Goal: Task Accomplishment & Management: Use online tool/utility

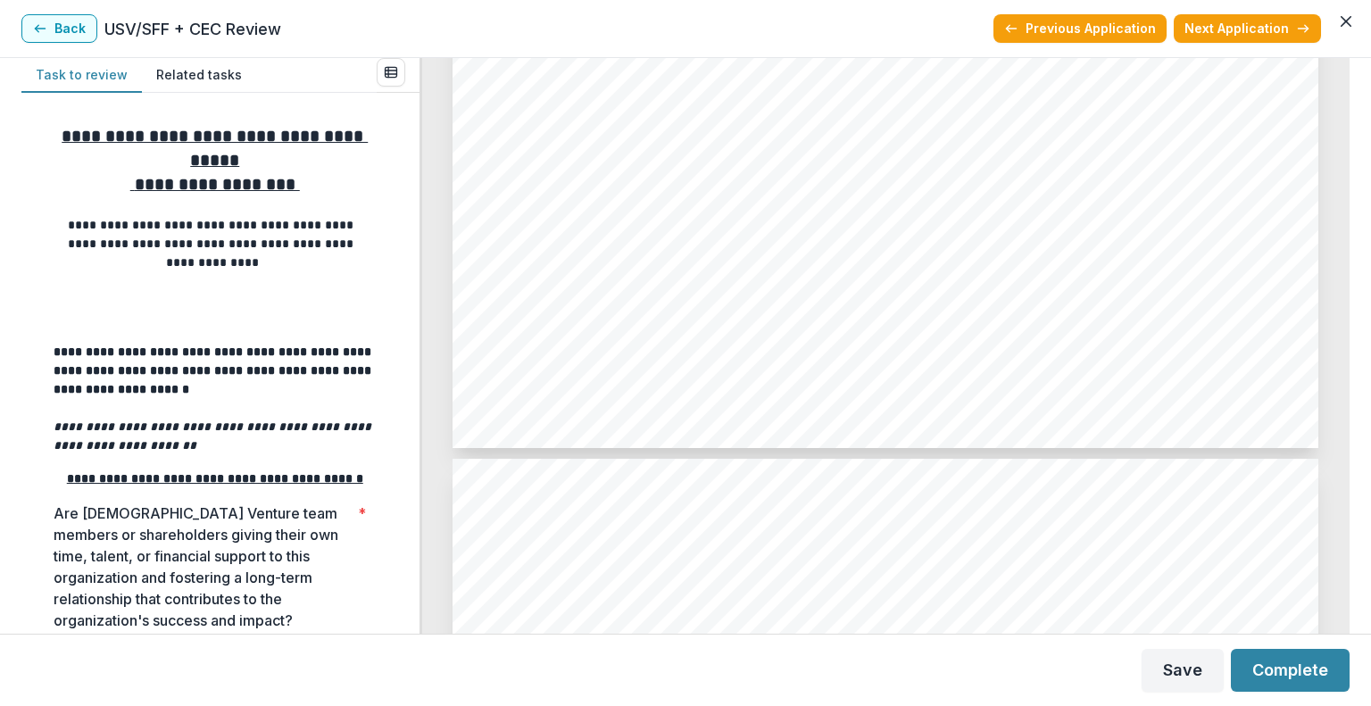
scroll to position [4679, 0]
click at [67, 21] on button "Back" at bounding box center [59, 28] width 76 height 29
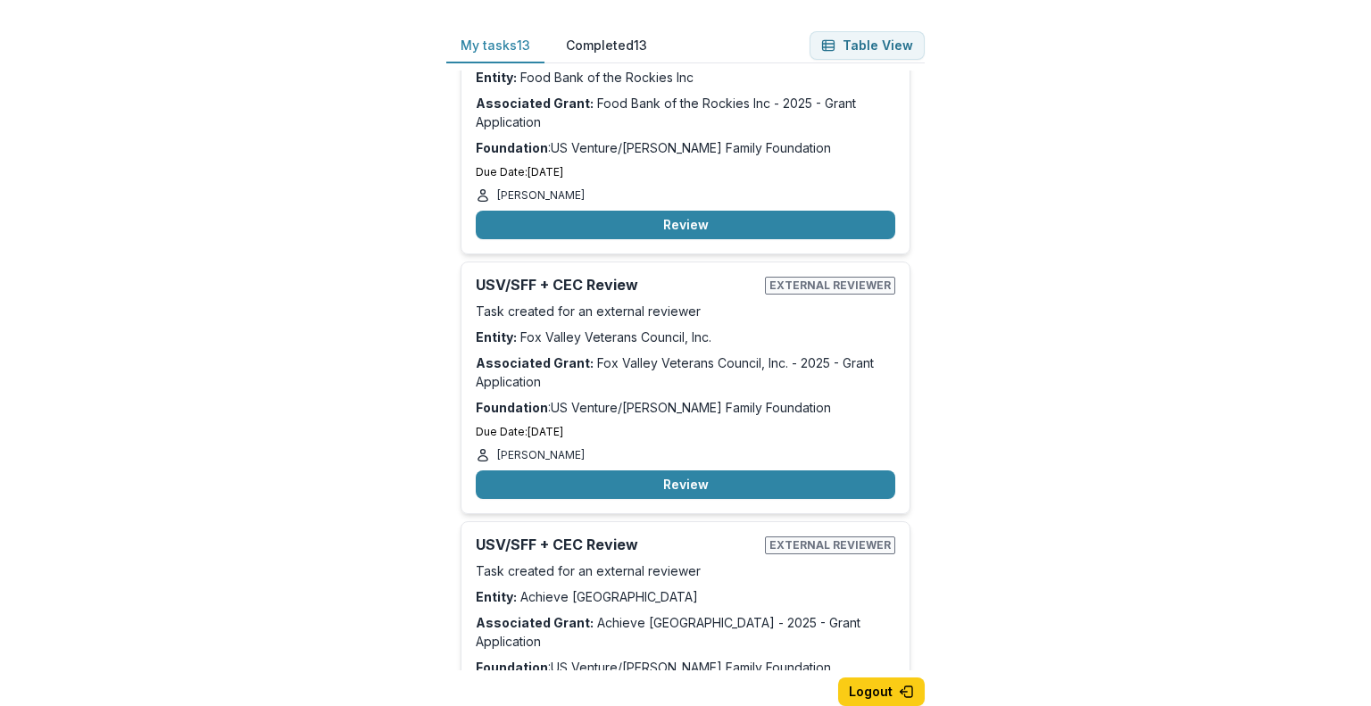
scroll to position [1086, 0]
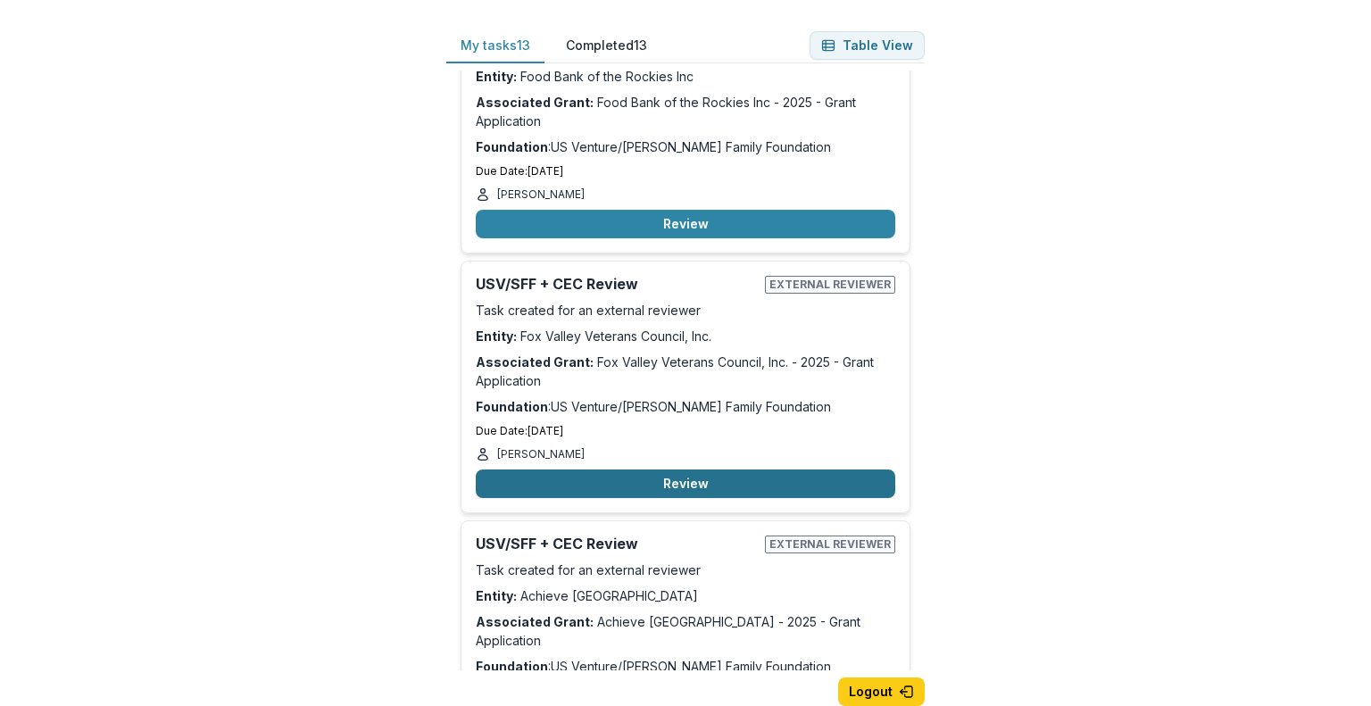
click at [639, 470] on button "Review" at bounding box center [686, 484] width 420 height 29
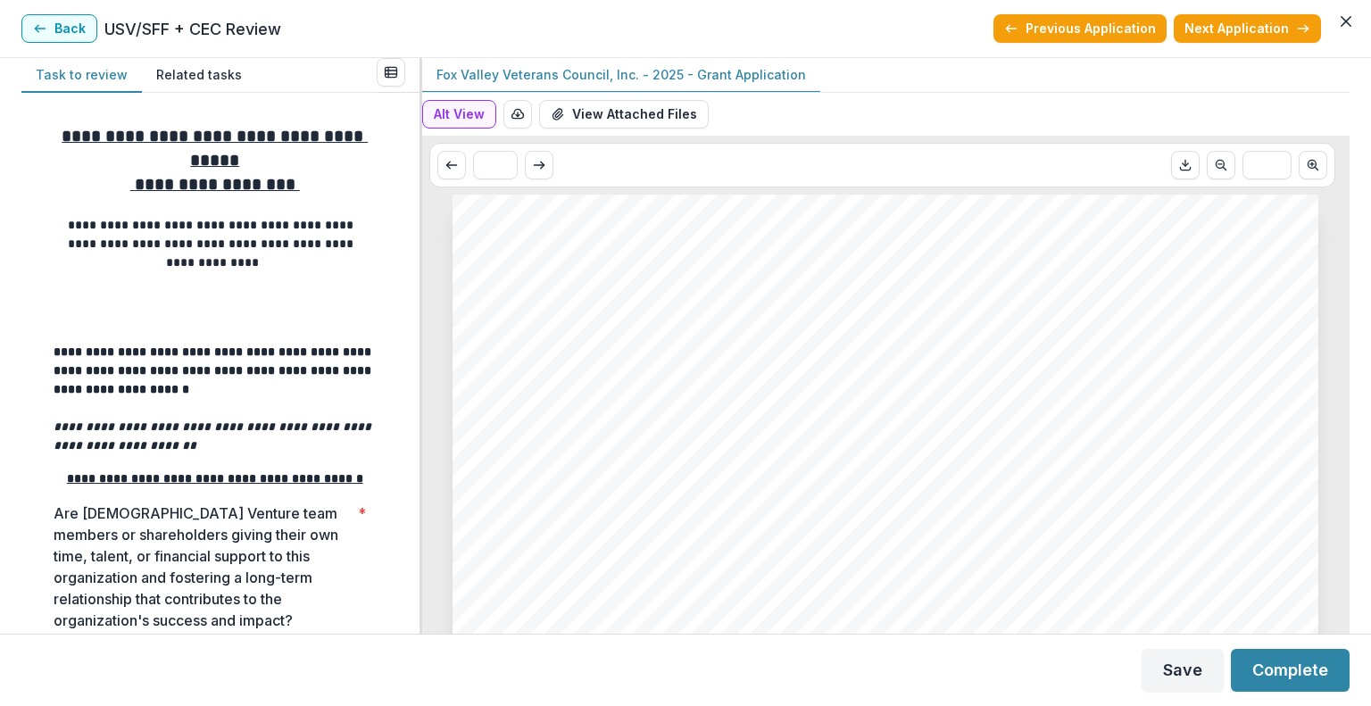
scroll to position [111, 0]
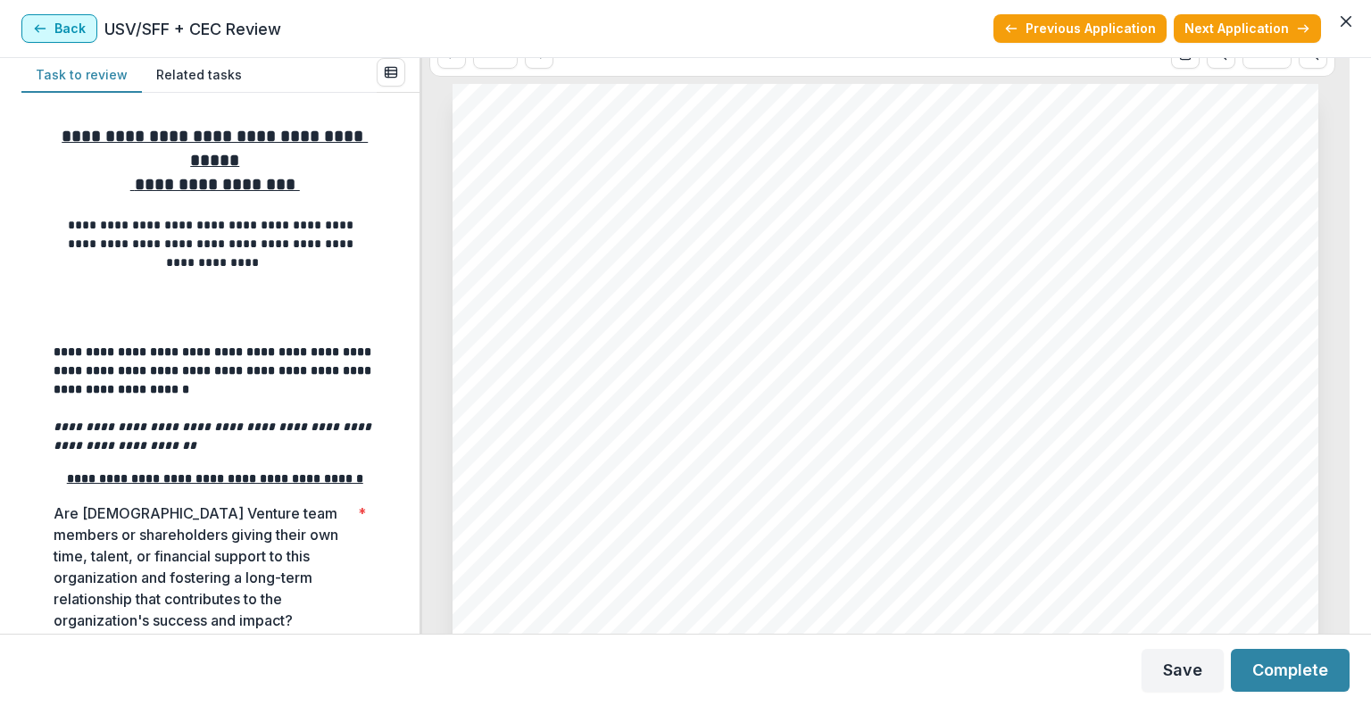
click at [50, 31] on button "Back" at bounding box center [59, 28] width 76 height 29
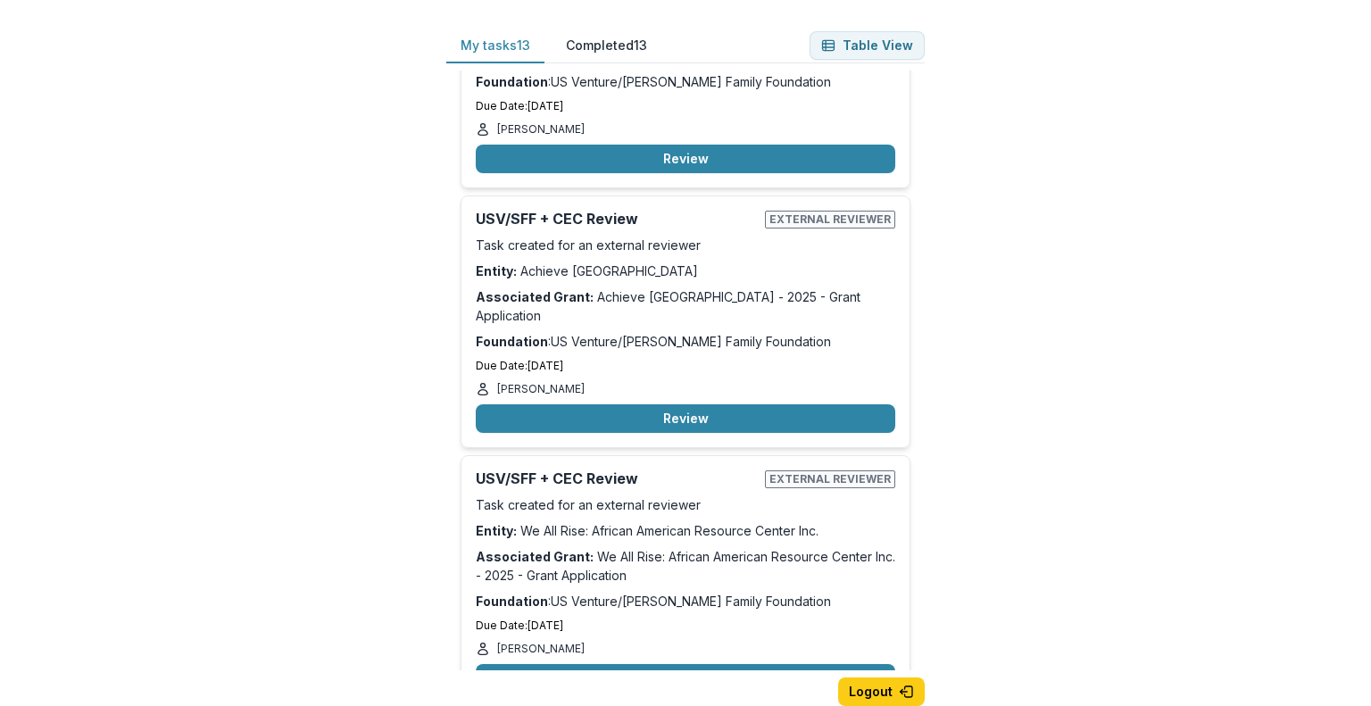
scroll to position [1413, 0]
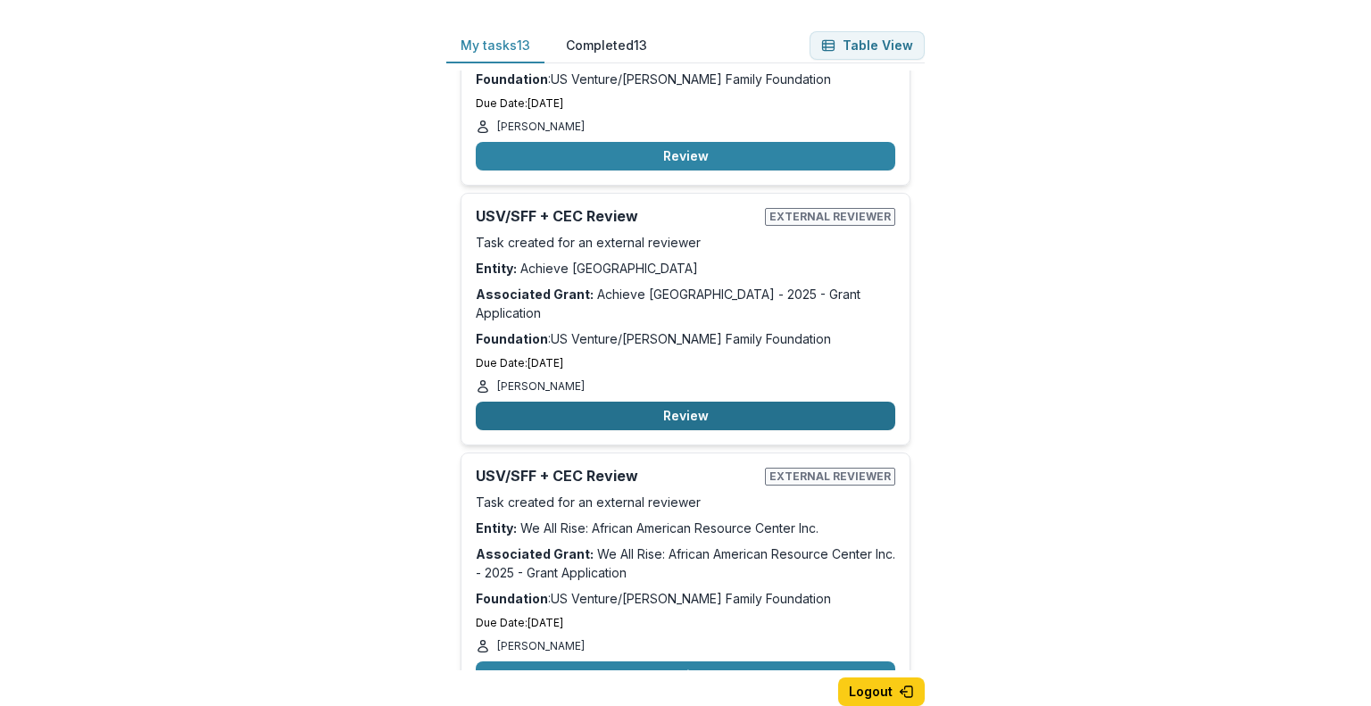
click at [636, 402] on button "Review" at bounding box center [686, 416] width 420 height 29
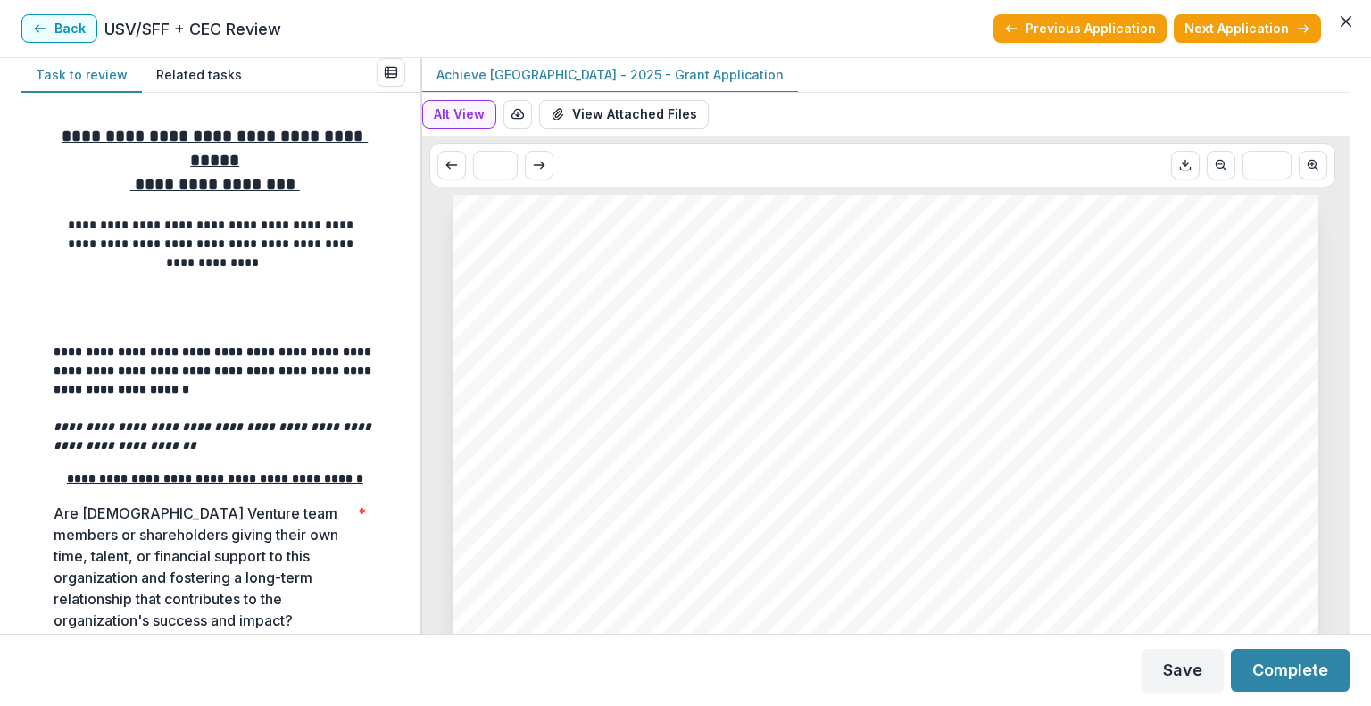
scroll to position [504, 0]
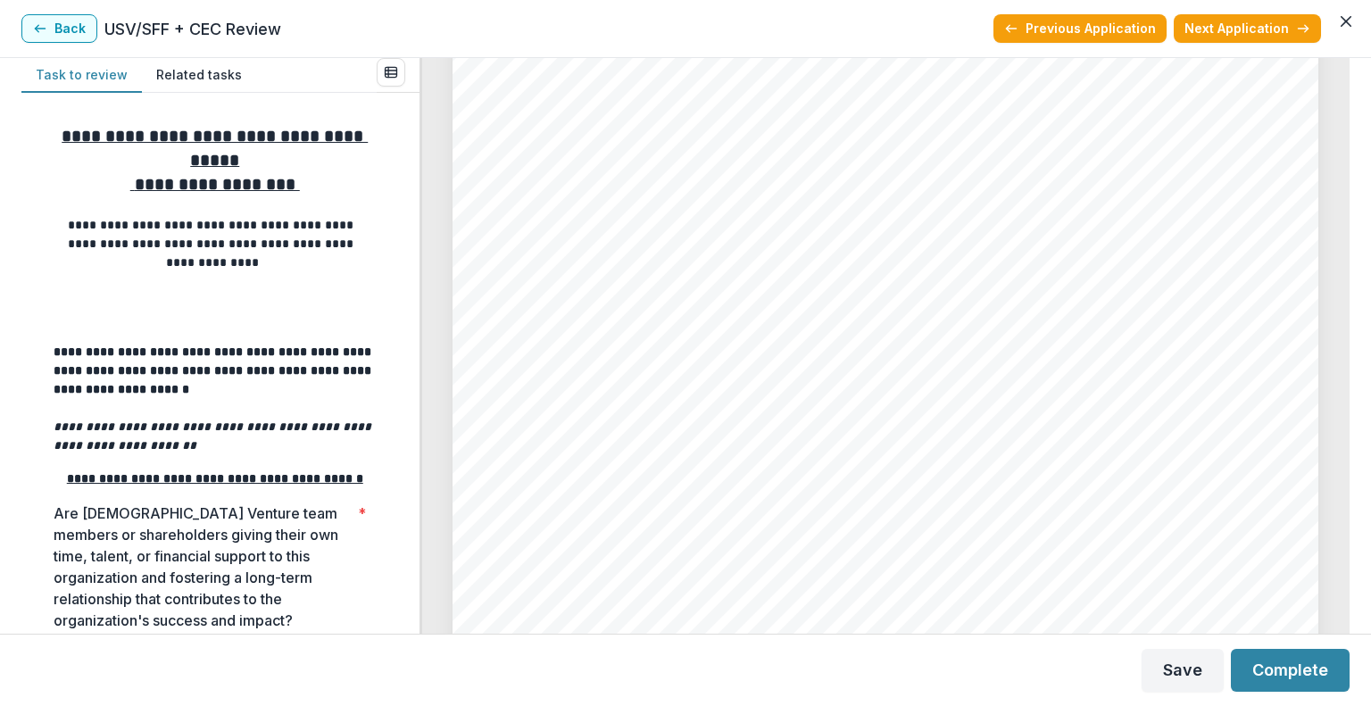
drag, startPoint x: 636, startPoint y: 374, endPoint x: 621, endPoint y: 347, distance: 30.8
click at [621, 347] on div "Achieve Brown County Achieve [GEOGRAPHIC_DATA] - 2025 - Grant Application Nonpr…" at bounding box center [886, 304] width 866 height 1226
click at [670, 99] on div "Achieve Brown County Achieve [GEOGRAPHIC_DATA] - 2025 - Grant Application Nonpr…" at bounding box center [886, 304] width 866 height 1226
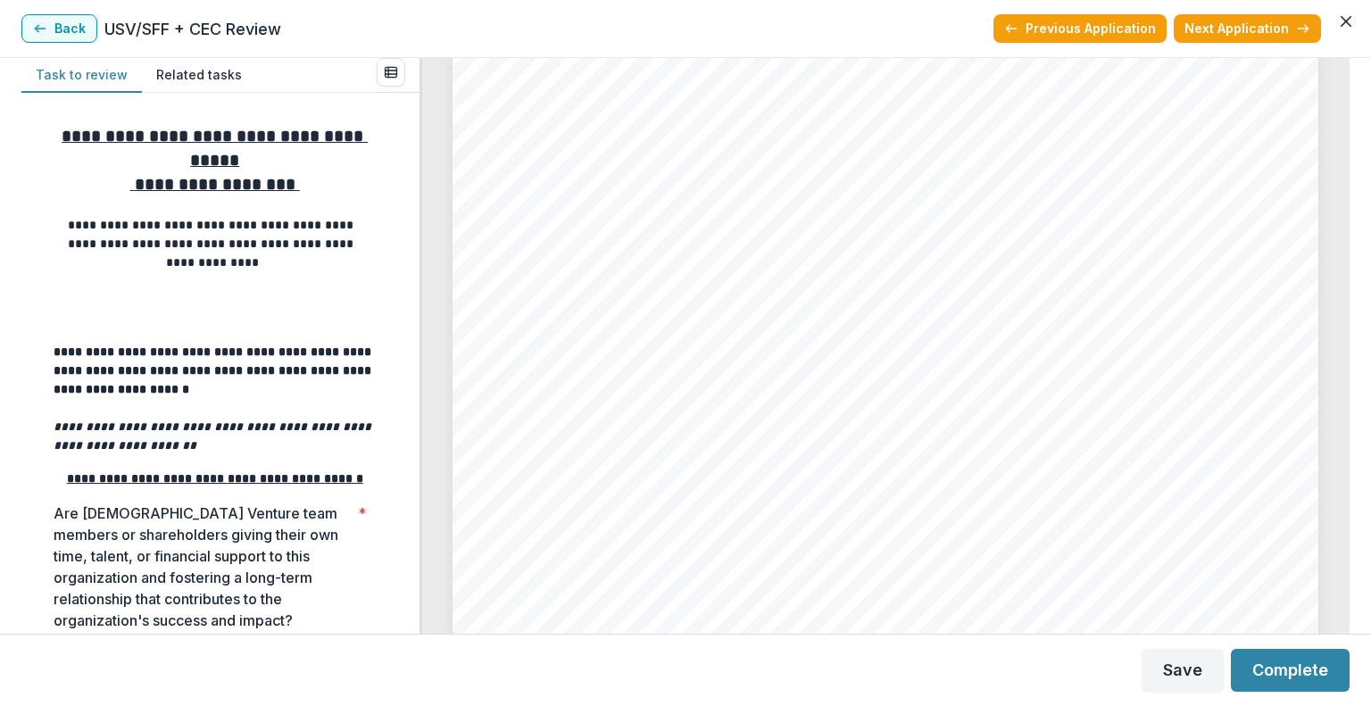
click at [670, 75] on span "identify root causes of poor reading outcomes. We engaged parents and individua…" at bounding box center [865, 77] width 721 height 18
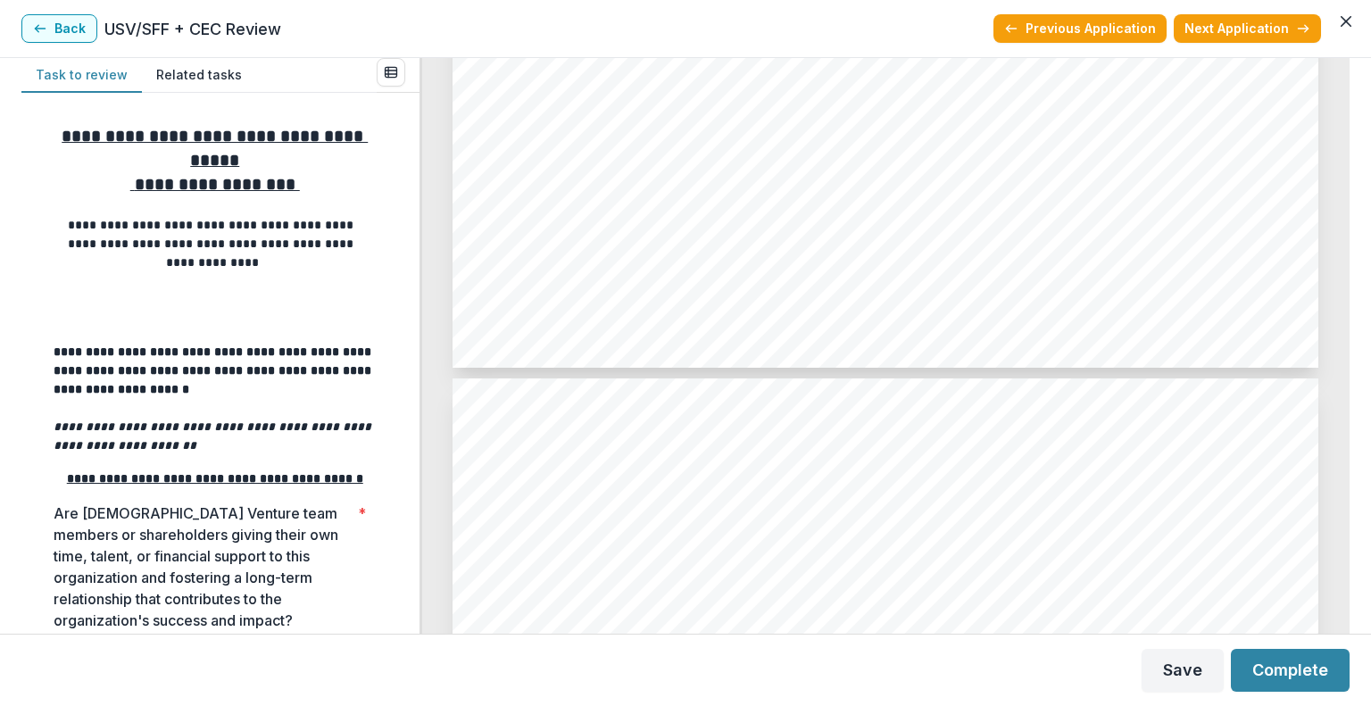
scroll to position [4888, 0]
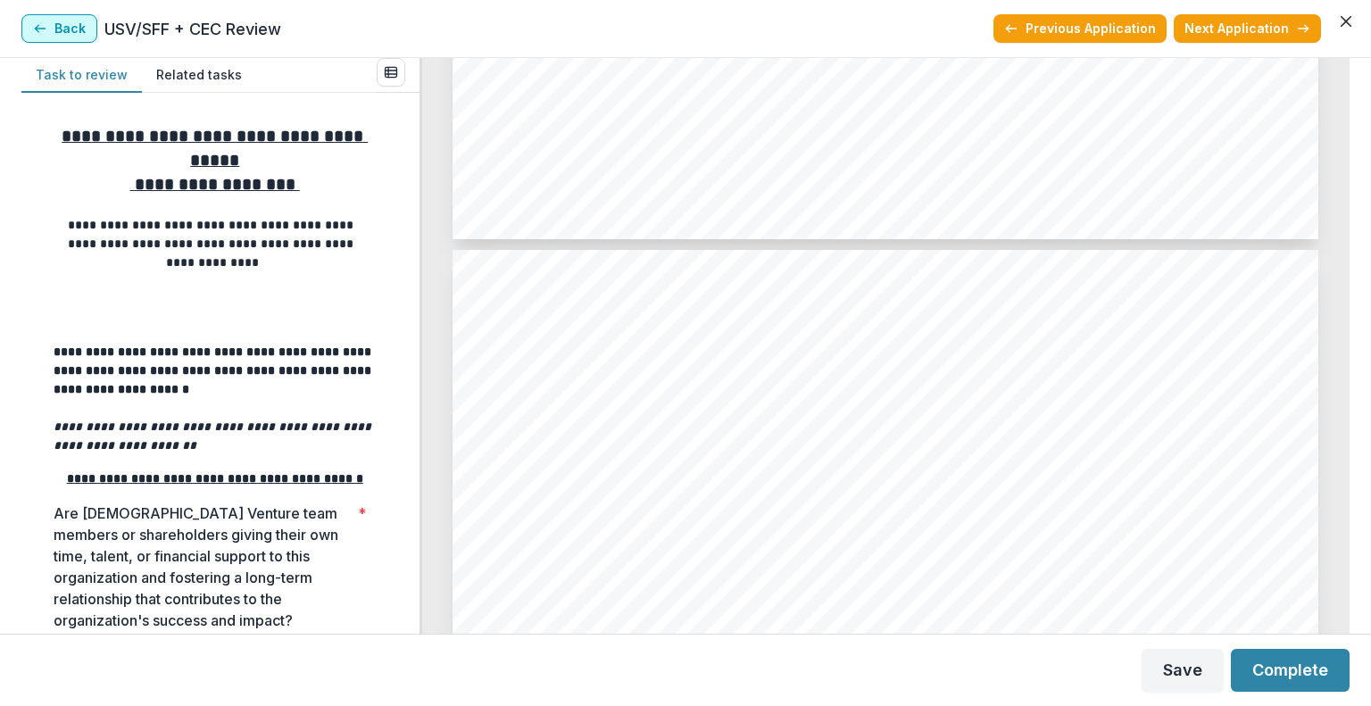
click at [32, 20] on button "Back" at bounding box center [59, 28] width 76 height 29
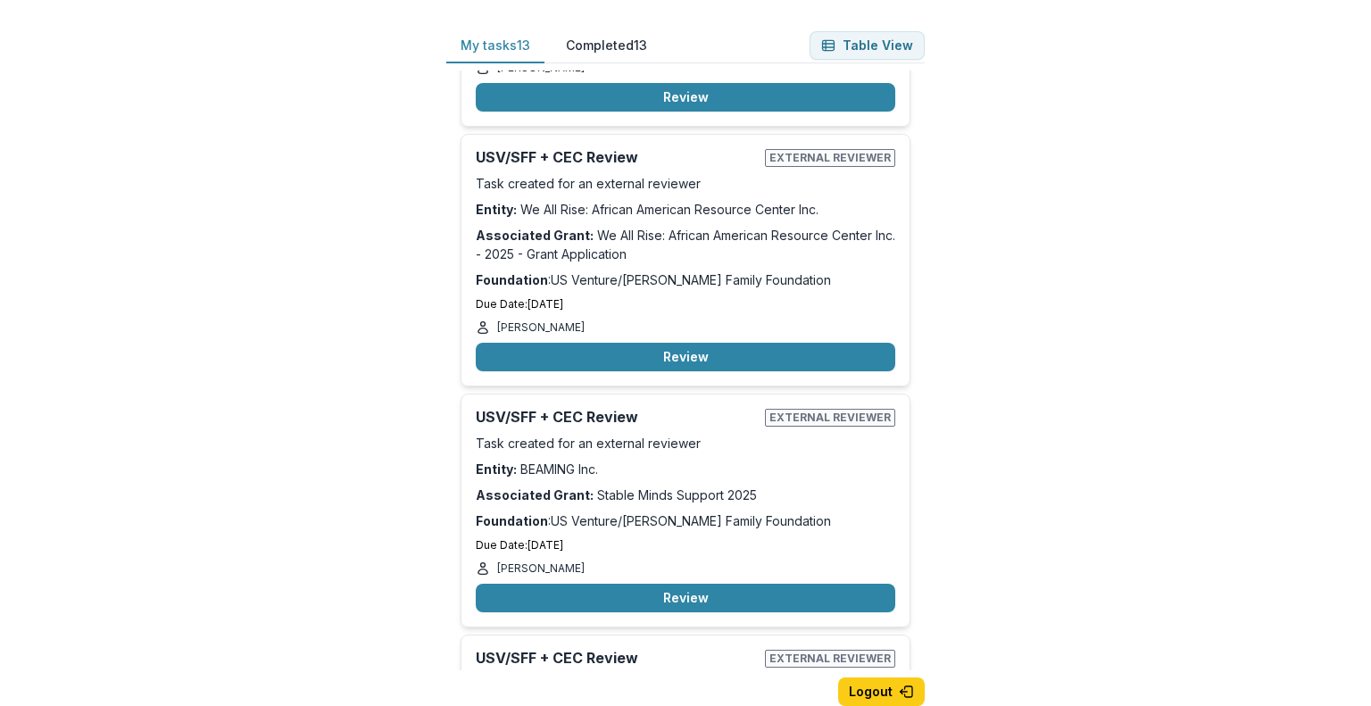
scroll to position [1736, 0]
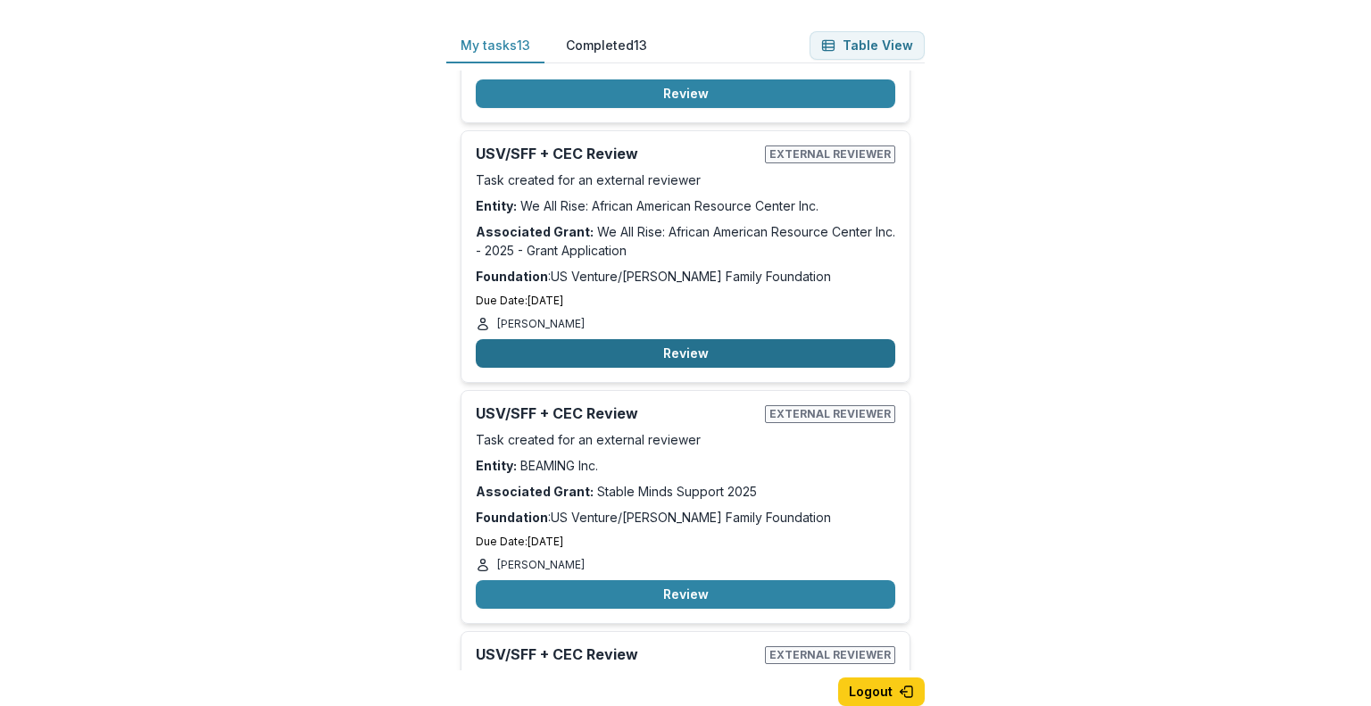
click at [665, 339] on button "Review" at bounding box center [686, 353] width 420 height 29
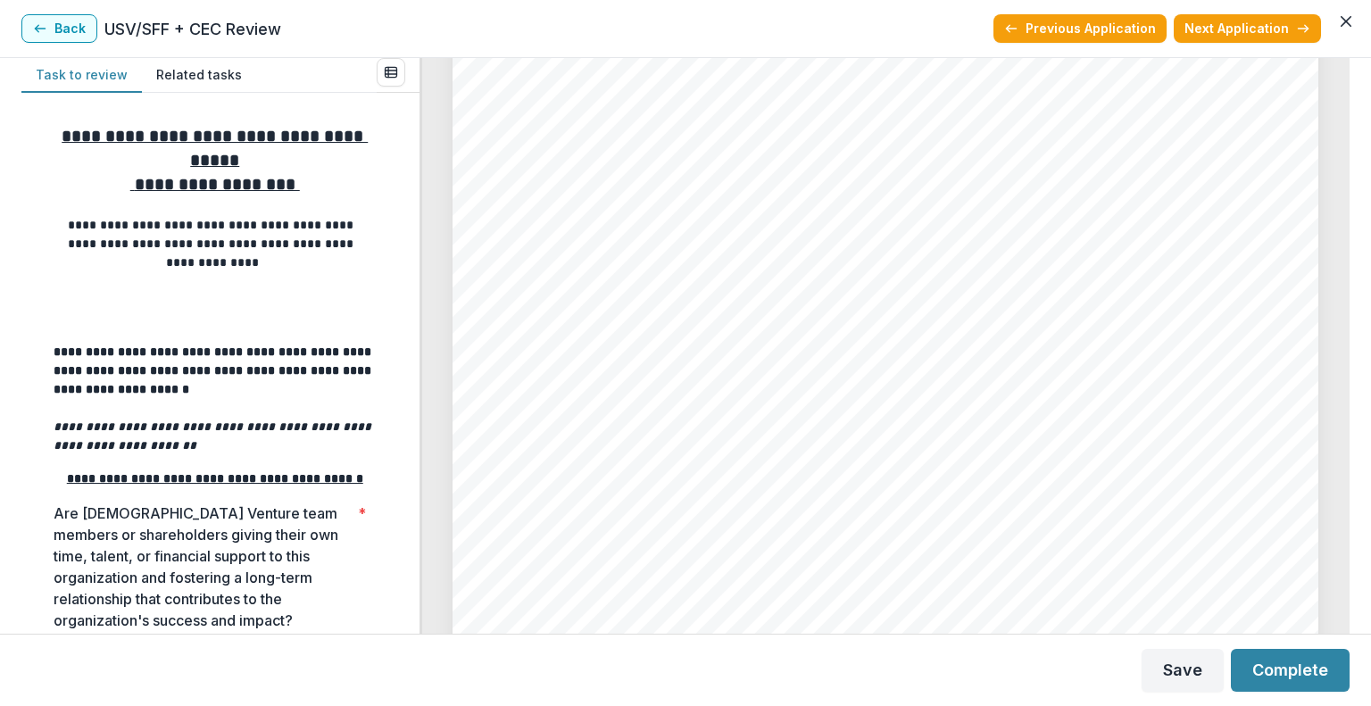
scroll to position [5293, 0]
click at [46, 19] on button "Back" at bounding box center [59, 28] width 76 height 29
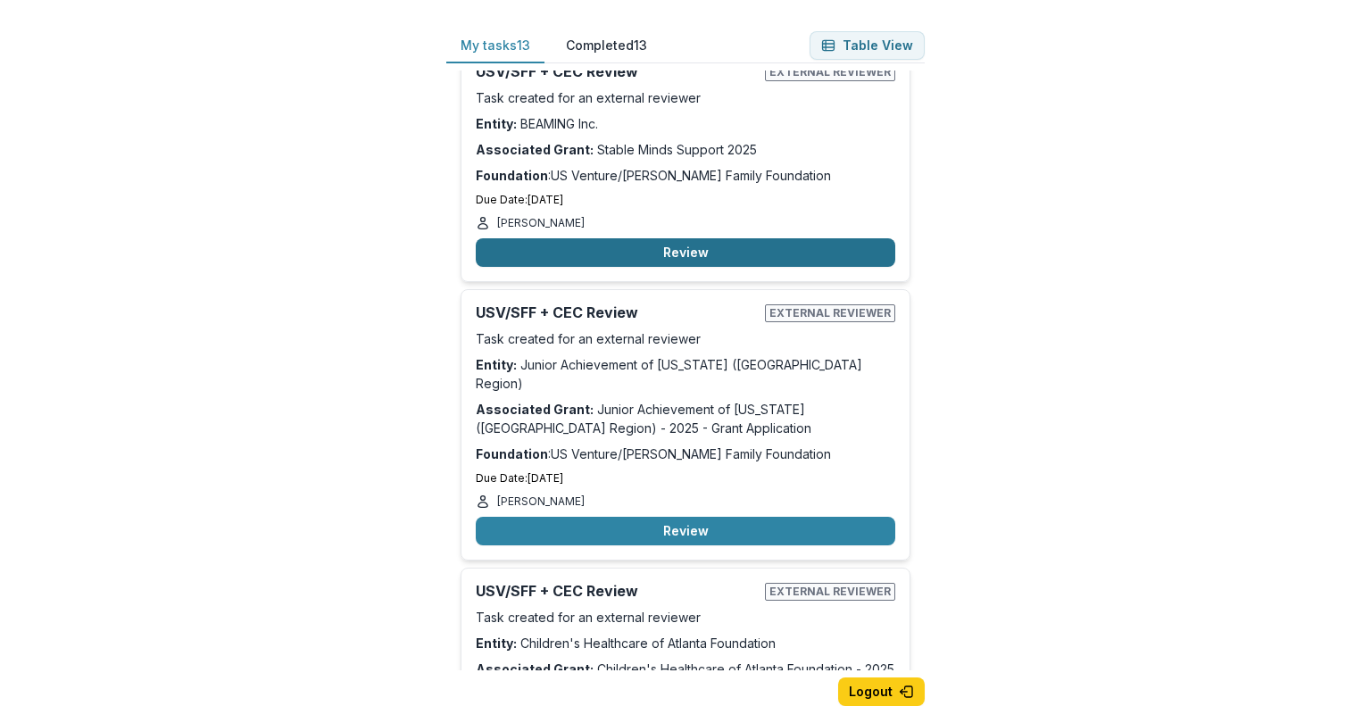
scroll to position [2082, 0]
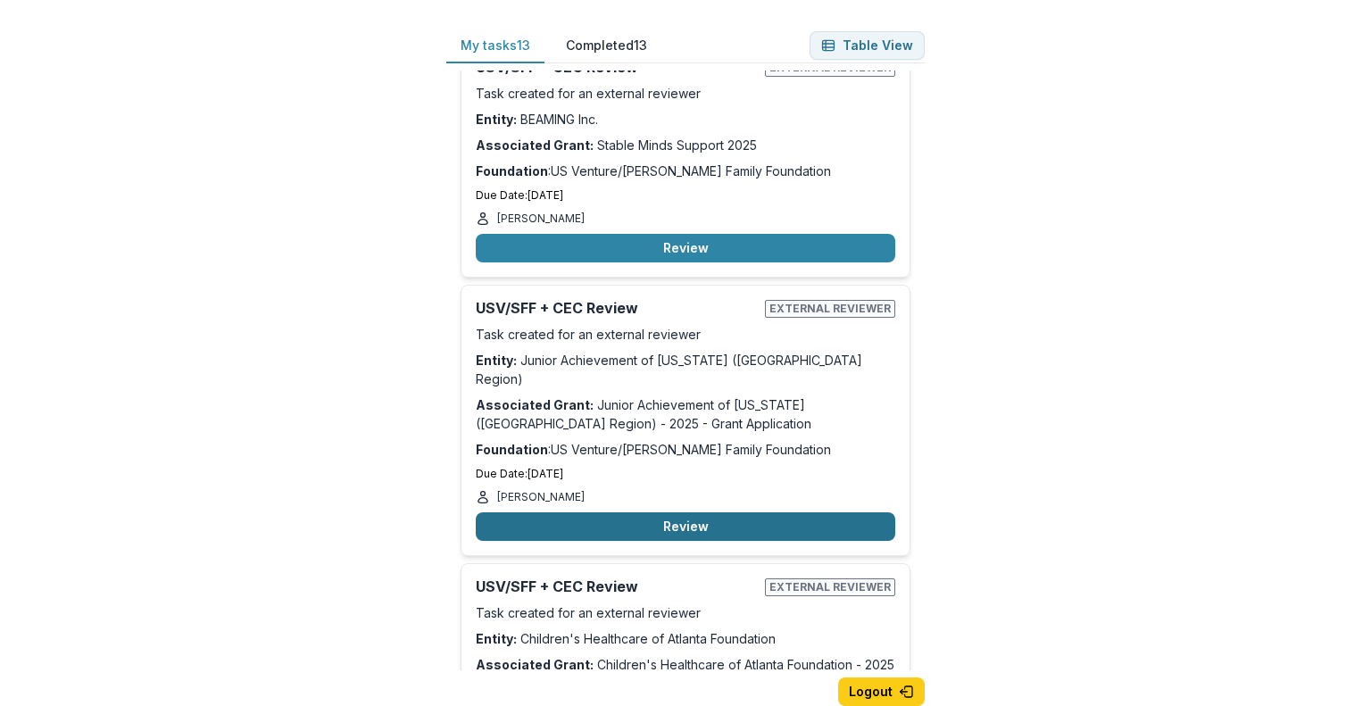
click at [671, 513] on button "Review" at bounding box center [686, 527] width 420 height 29
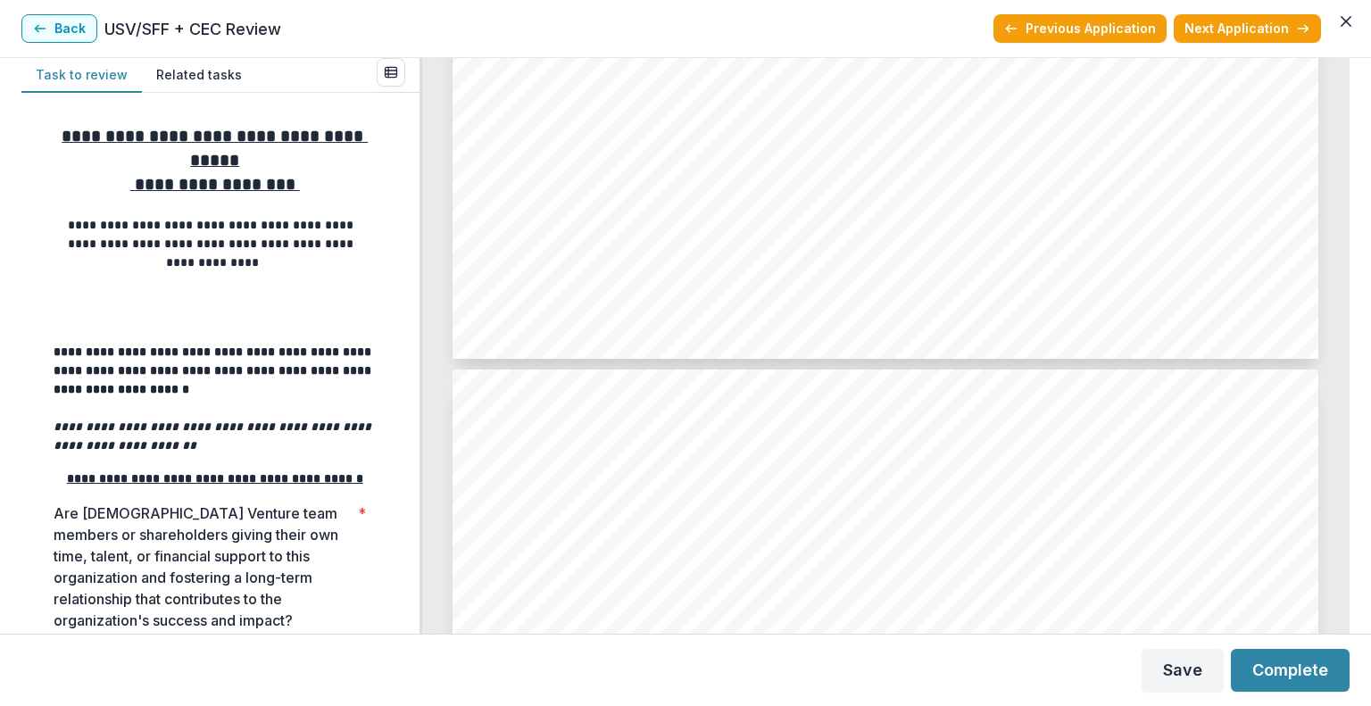
scroll to position [4814, 0]
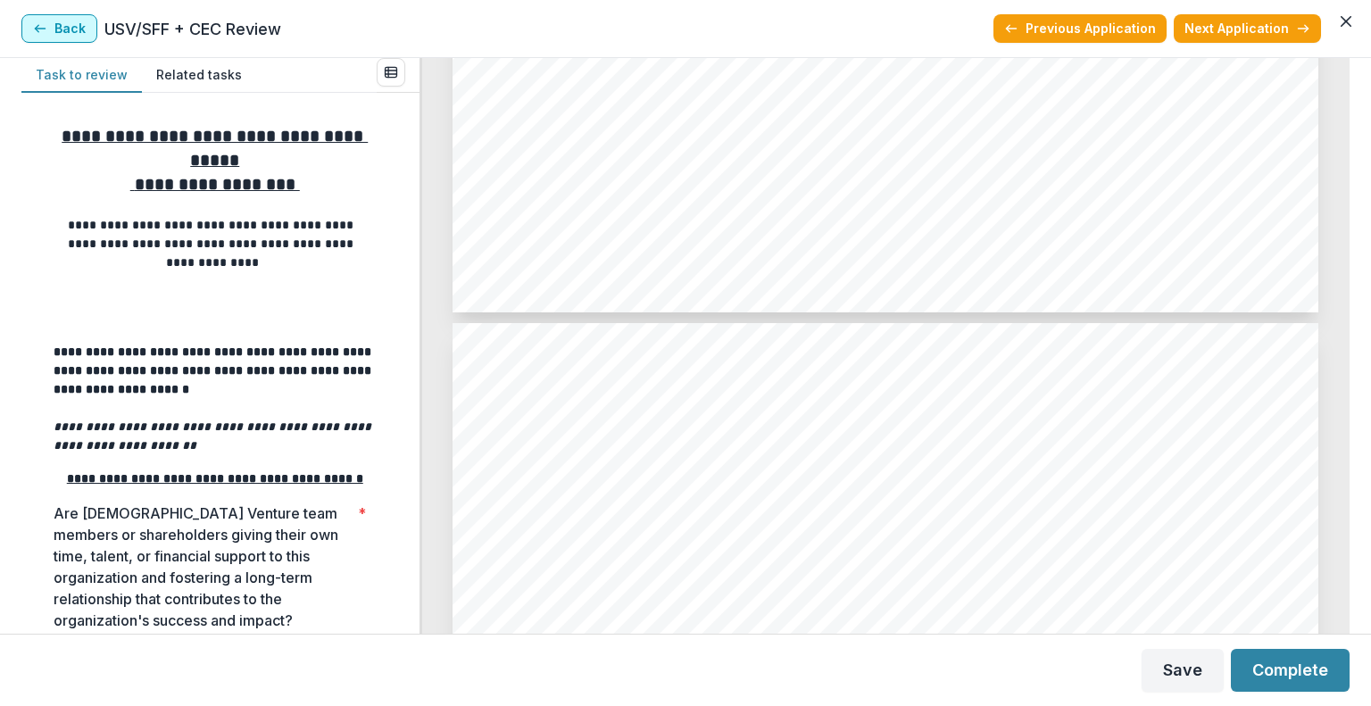
click at [65, 19] on button "Back" at bounding box center [59, 28] width 76 height 29
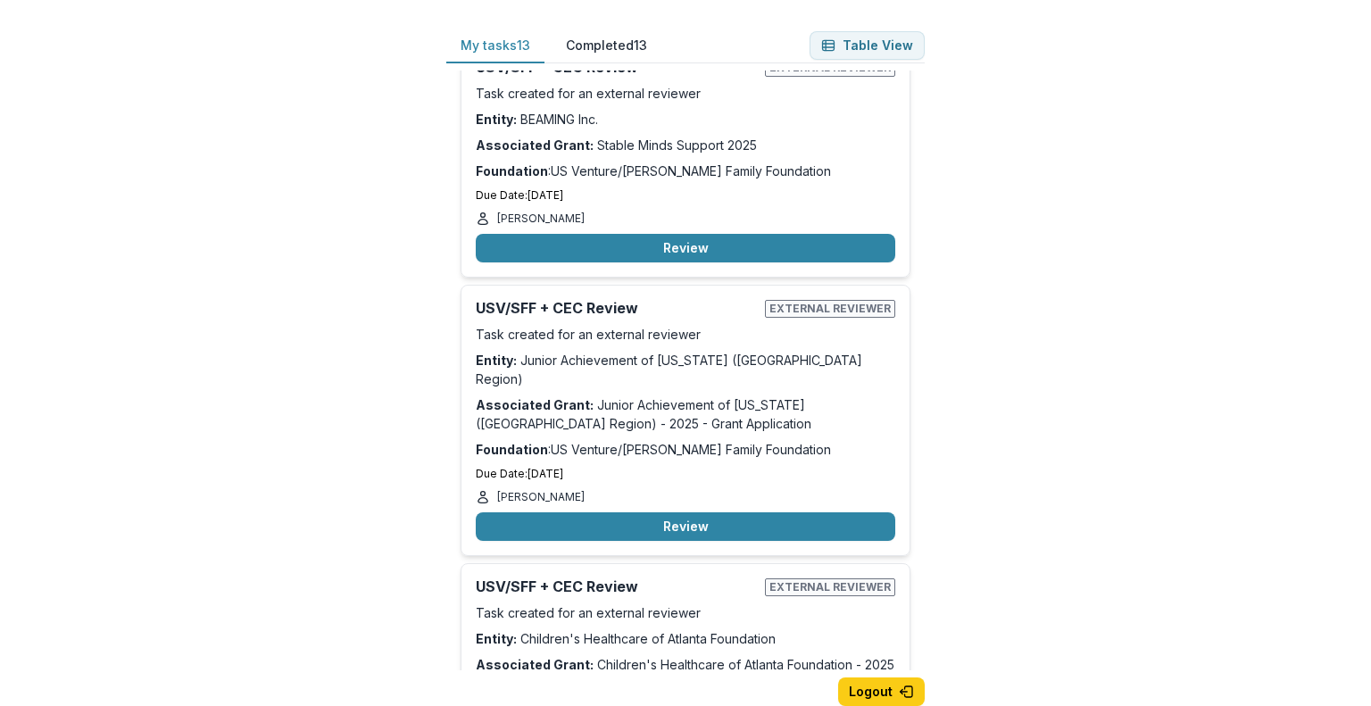
click at [65, 19] on div "My tasks 13 Completed 13 Table View USV/SFF + CEC Review External reviewer Task…" at bounding box center [685, 353] width 1371 height 706
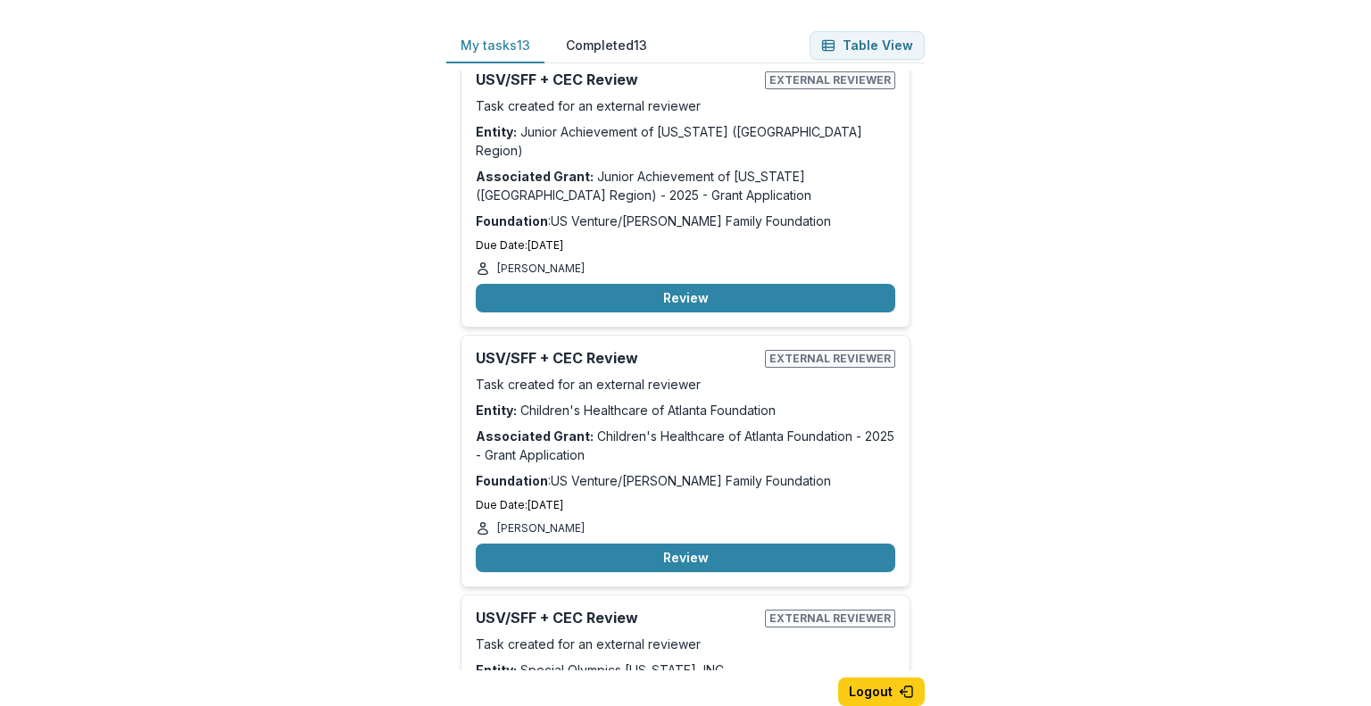
scroll to position [2313, 0]
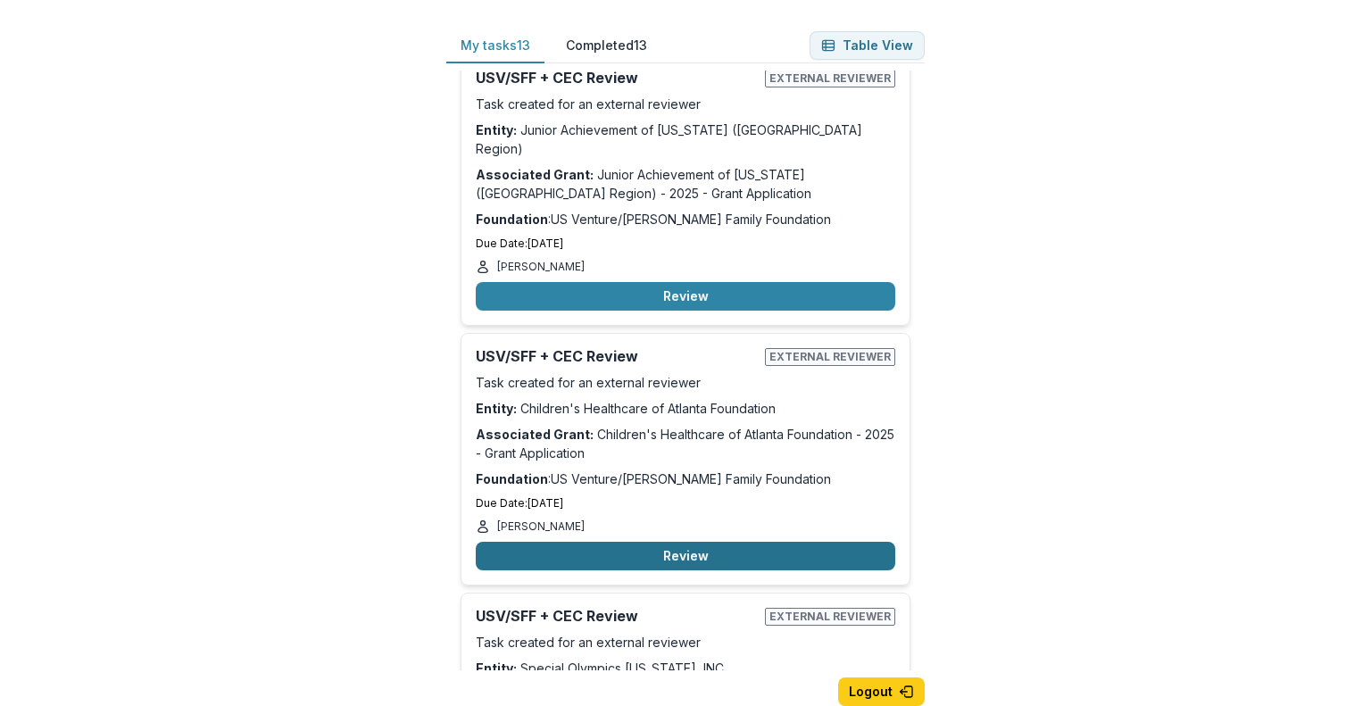
click at [685, 542] on button "Review" at bounding box center [686, 556] width 420 height 29
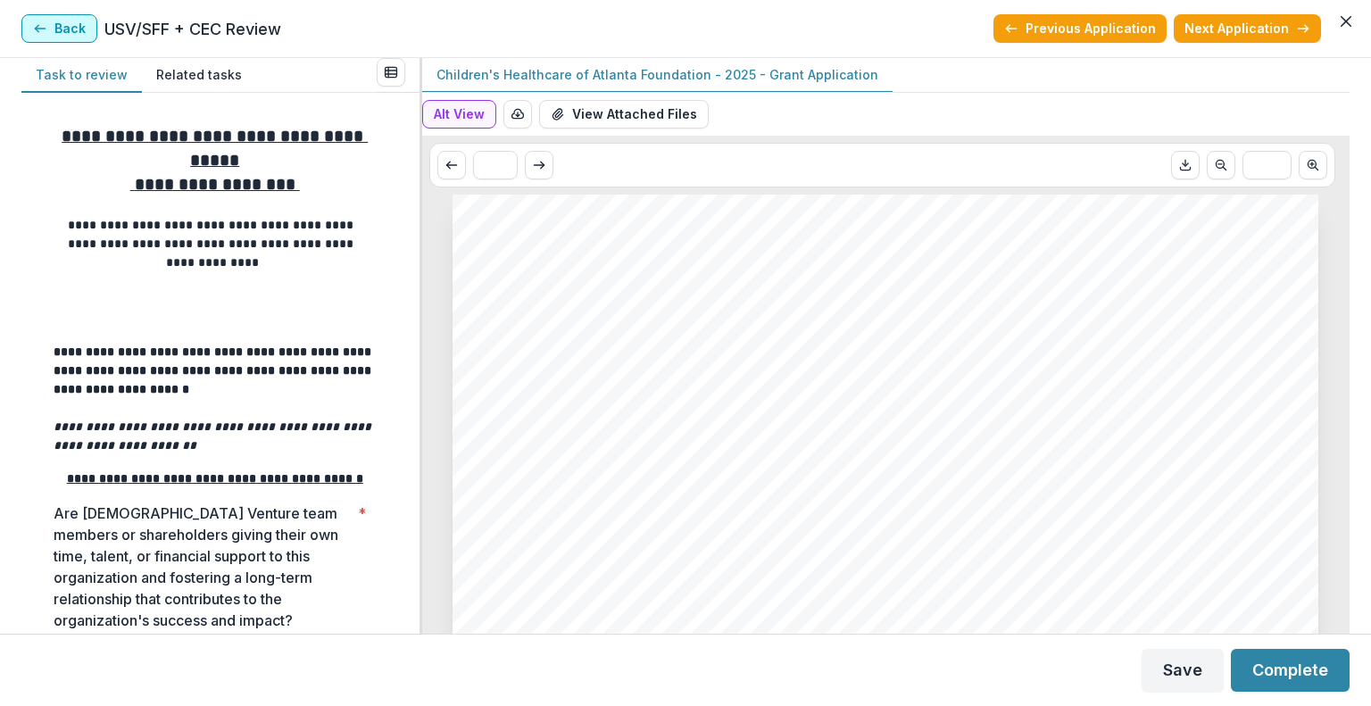
click at [49, 21] on button "Back" at bounding box center [59, 28] width 76 height 29
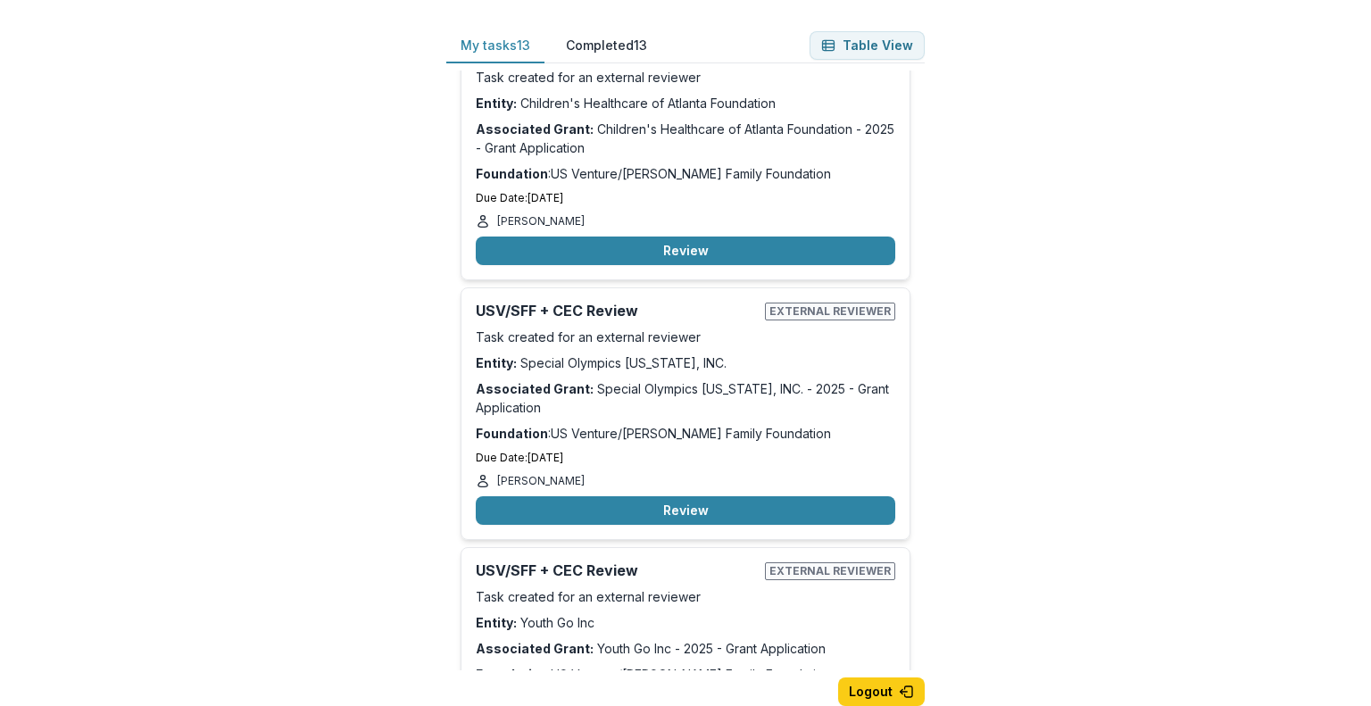
scroll to position [2620, 0]
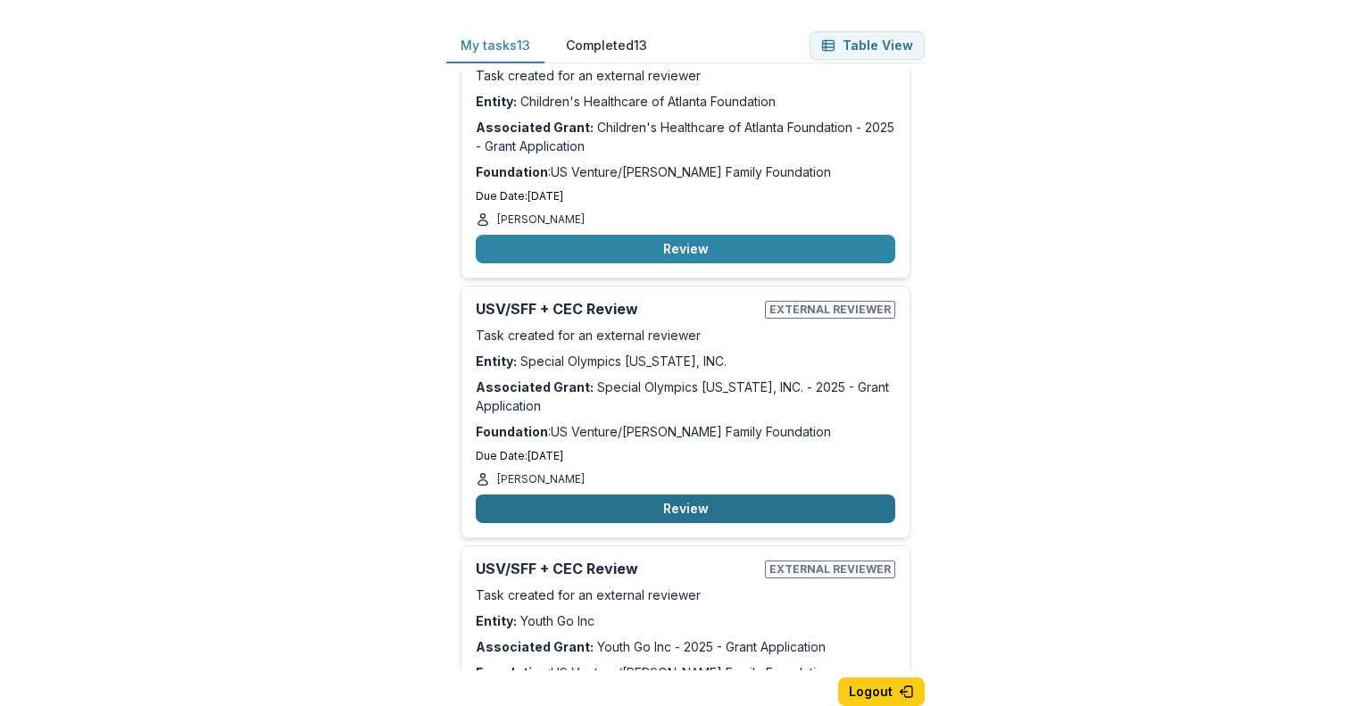
click at [652, 495] on button "Review" at bounding box center [686, 509] width 420 height 29
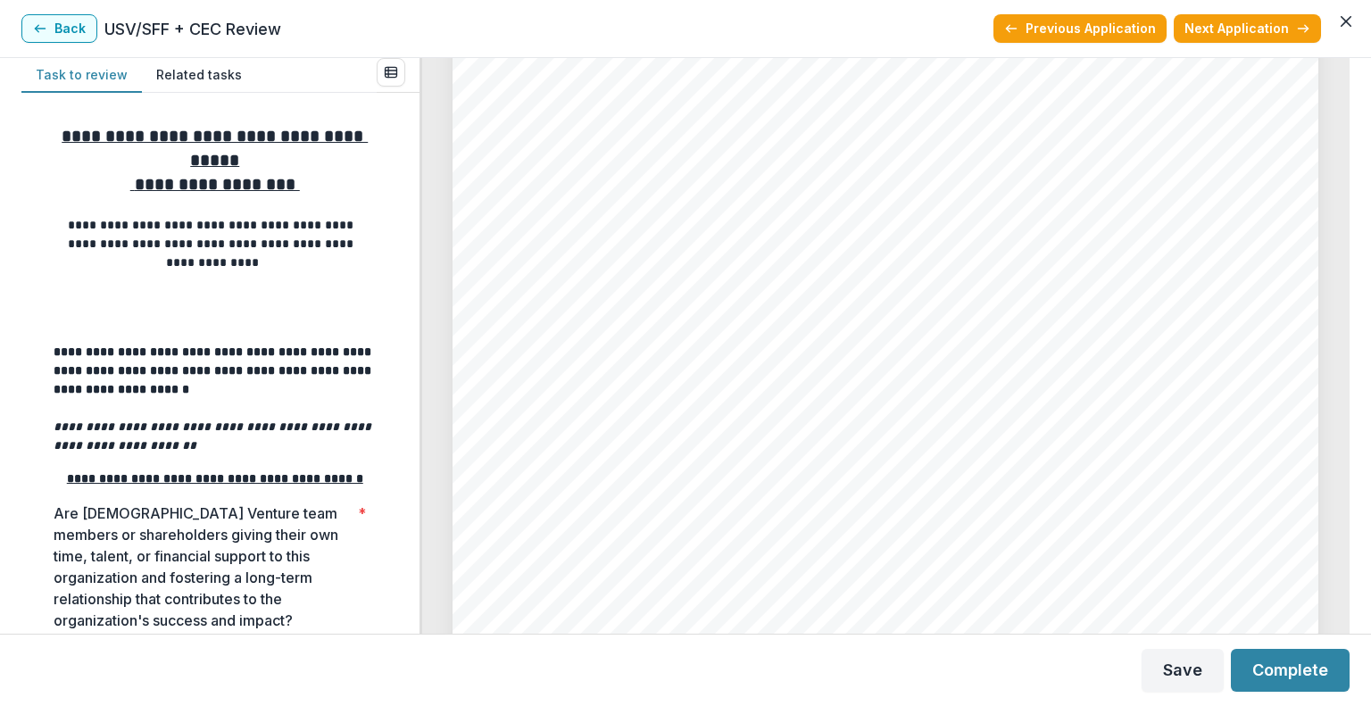
scroll to position [4229, 0]
click at [58, 29] on button "Back" at bounding box center [59, 28] width 76 height 29
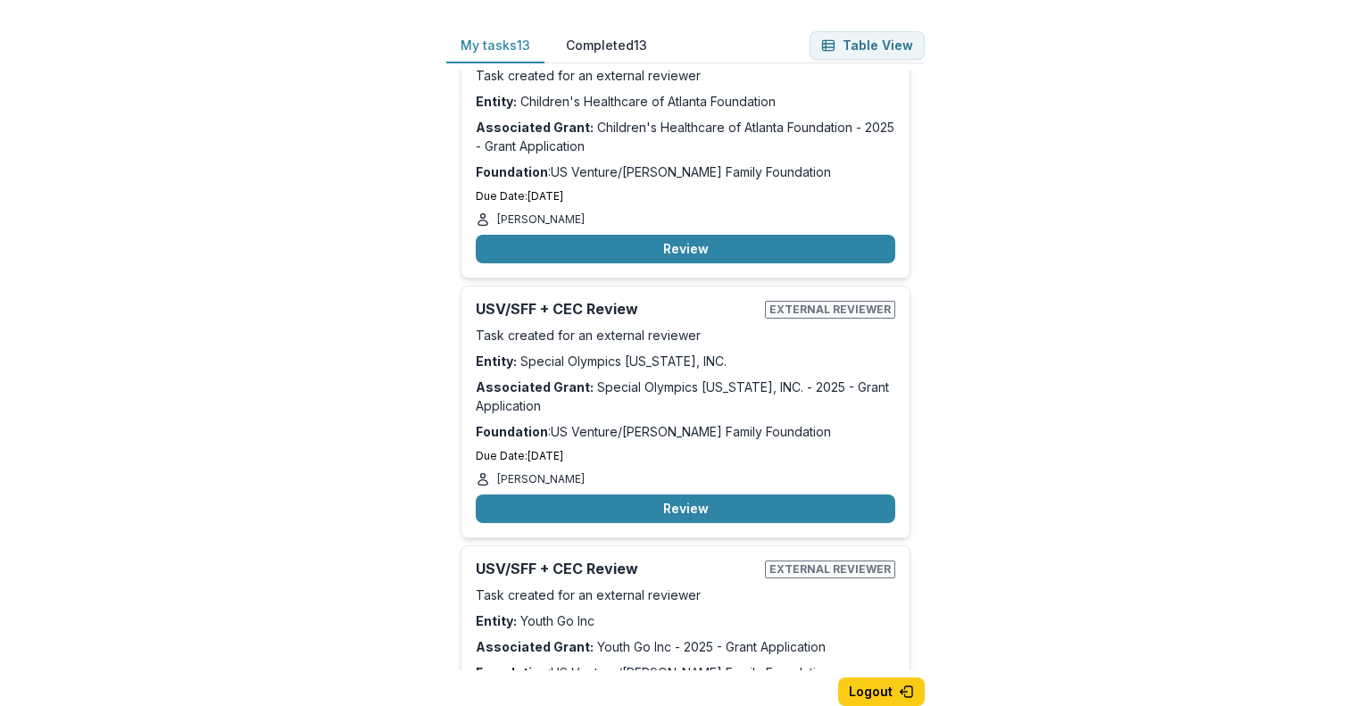
scroll to position [2676, 0]
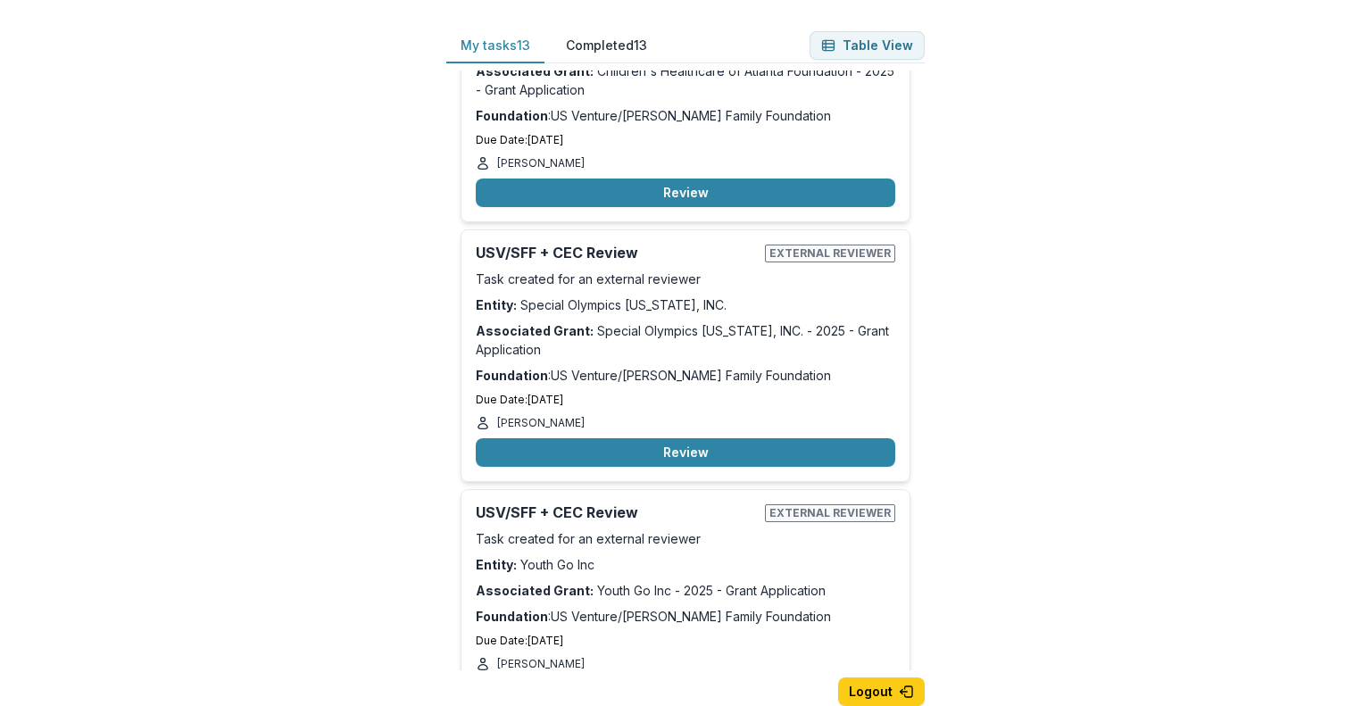
click at [726, 679] on button "Review" at bounding box center [686, 693] width 420 height 29
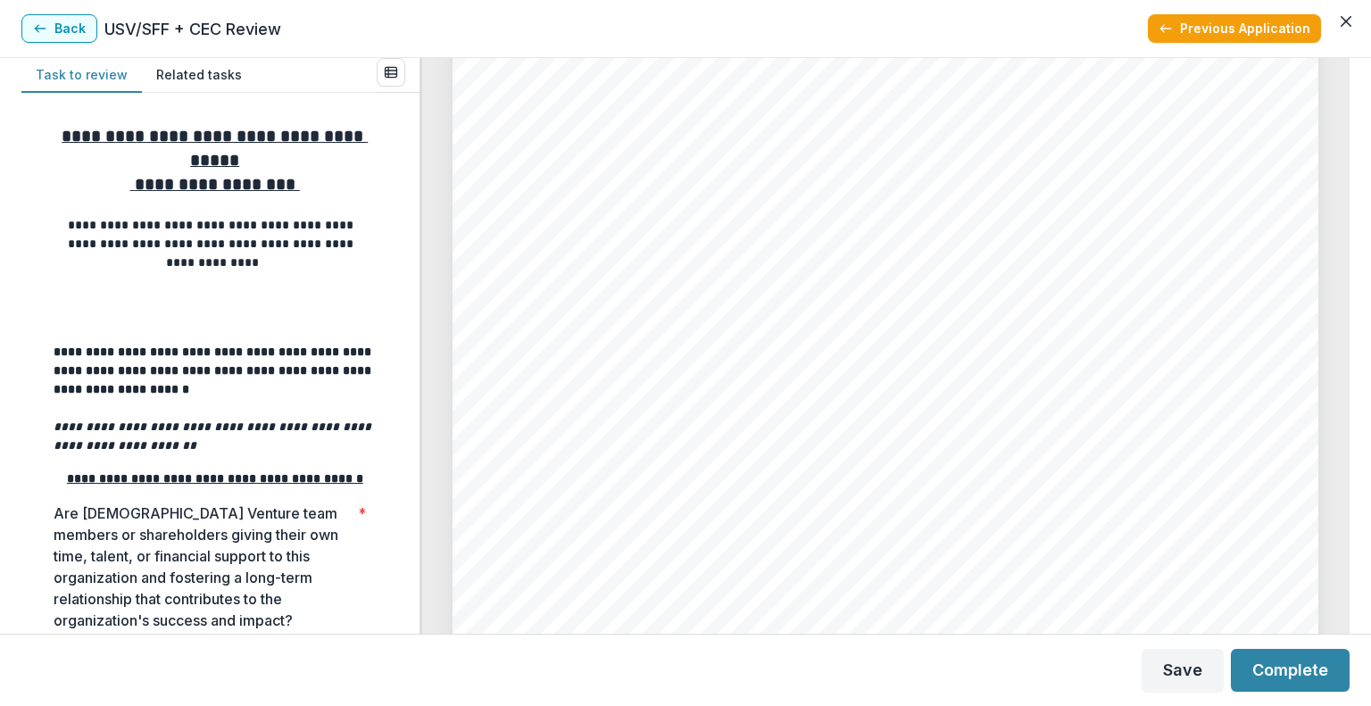
scroll to position [5553, 0]
click at [50, 20] on button "Back" at bounding box center [59, 28] width 76 height 29
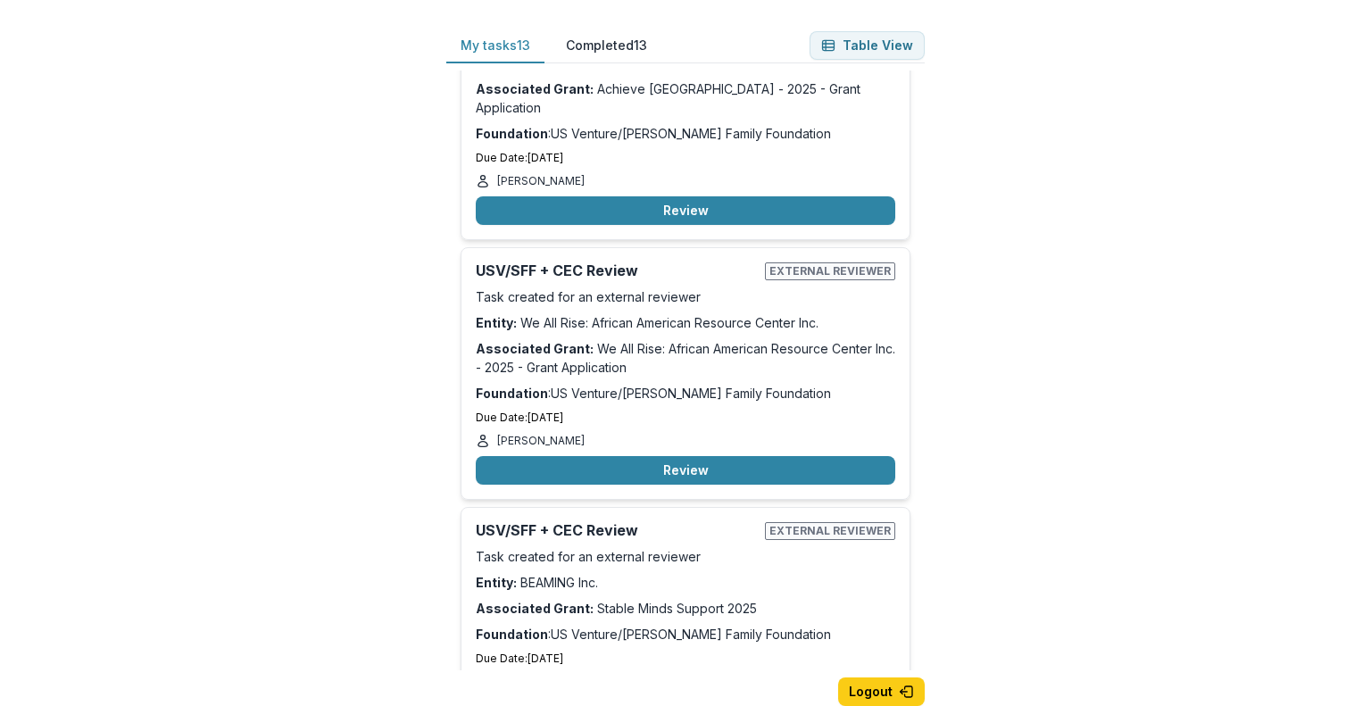
scroll to position [1588, 0]
